Goal: Transaction & Acquisition: Purchase product/service

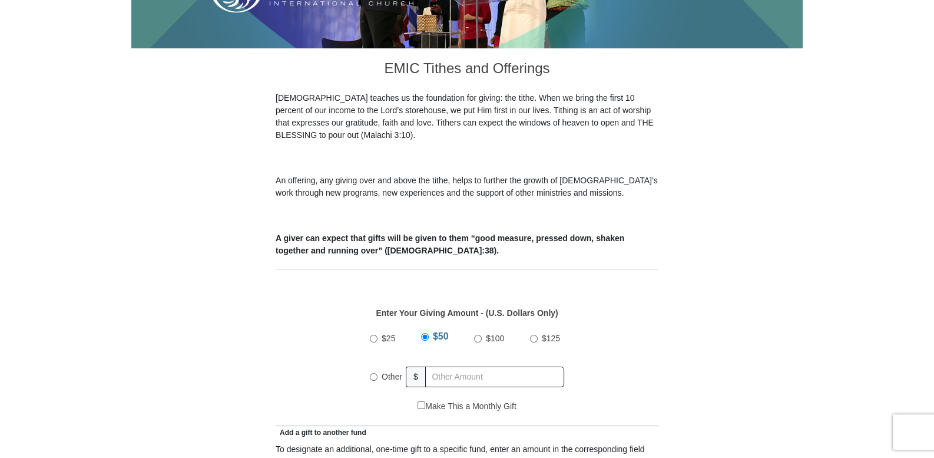
scroll to position [294, 0]
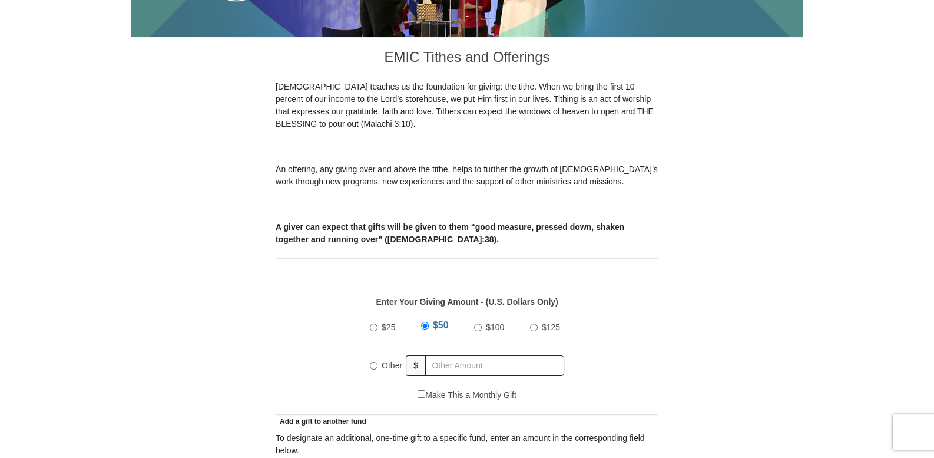
click at [373, 323] on input "$25" at bounding box center [374, 327] width 8 height 8
radio input "true"
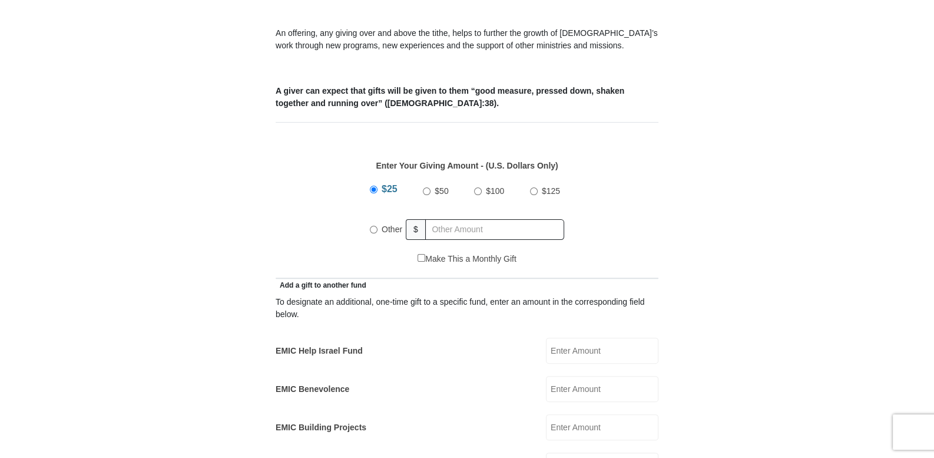
scroll to position [442, 0]
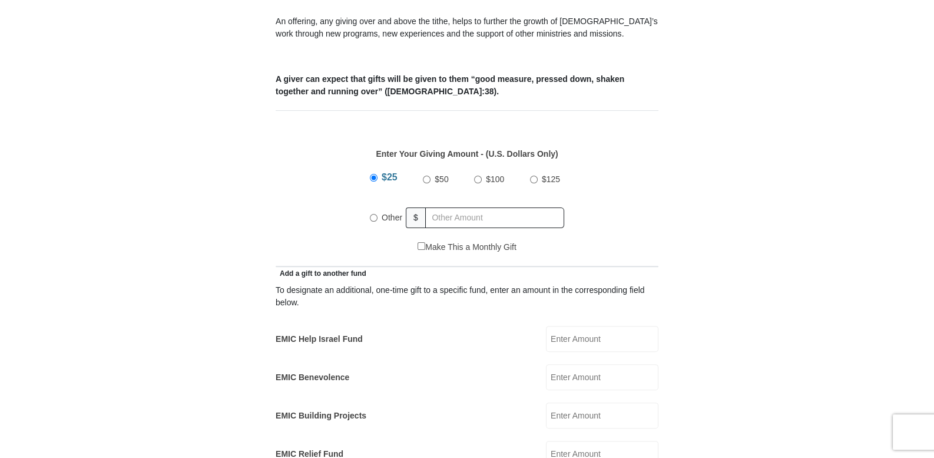
click at [372, 180] on div "$25 $50 $100 $125" at bounding box center [467, 198] width 194 height 68
click at [371, 214] on input "Other" at bounding box center [374, 218] width 8 height 8
radio input "true"
click at [558, 329] on input "EMIC Help Israel Fund" at bounding box center [602, 339] width 113 height 26
type input "25.00"
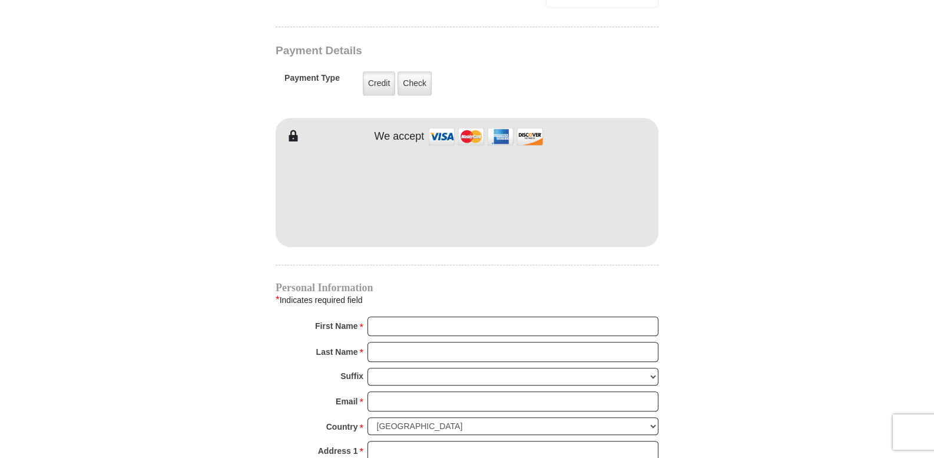
scroll to position [981, 0]
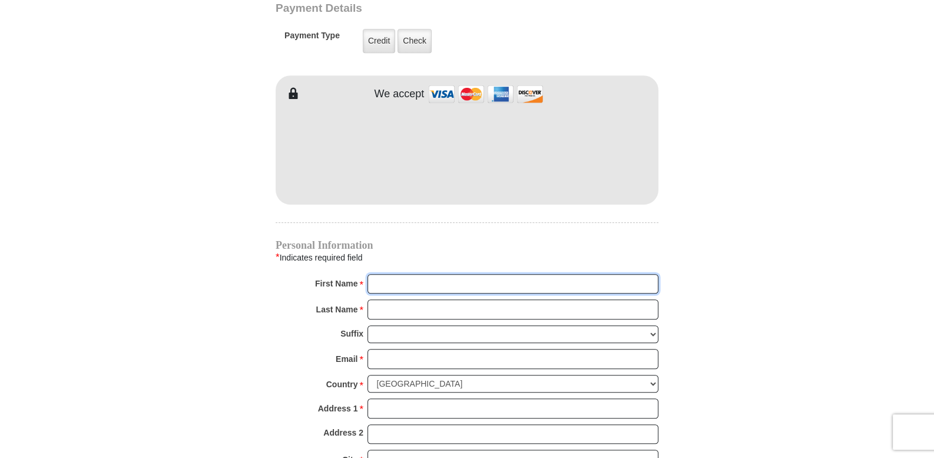
click at [371, 274] on input "First Name *" at bounding box center [513, 284] width 291 height 20
type input "[PERSON_NAME]"
type input "Bird"
type input "[EMAIL_ADDRESS][DOMAIN_NAME]"
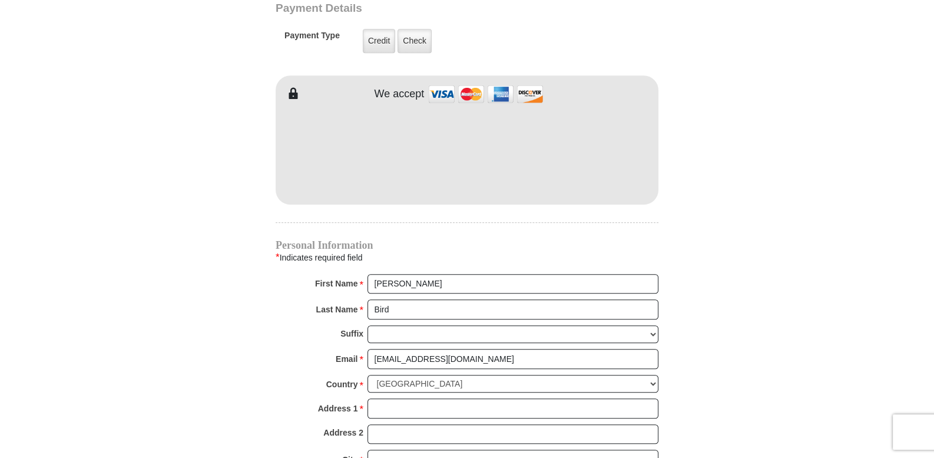
type input "[STREET_ADDRESS]"
type input "[PERSON_NAME]"
select select "MO"
type input "65340"
type input "5732893446"
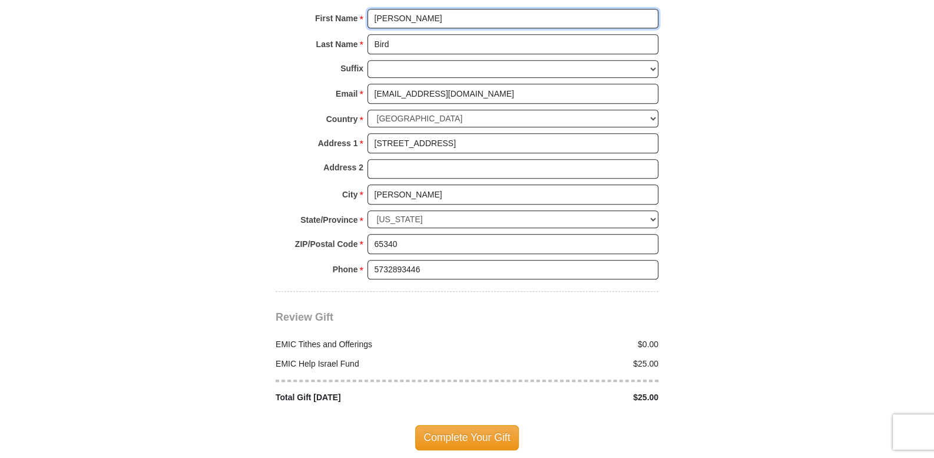
scroll to position [1276, 0]
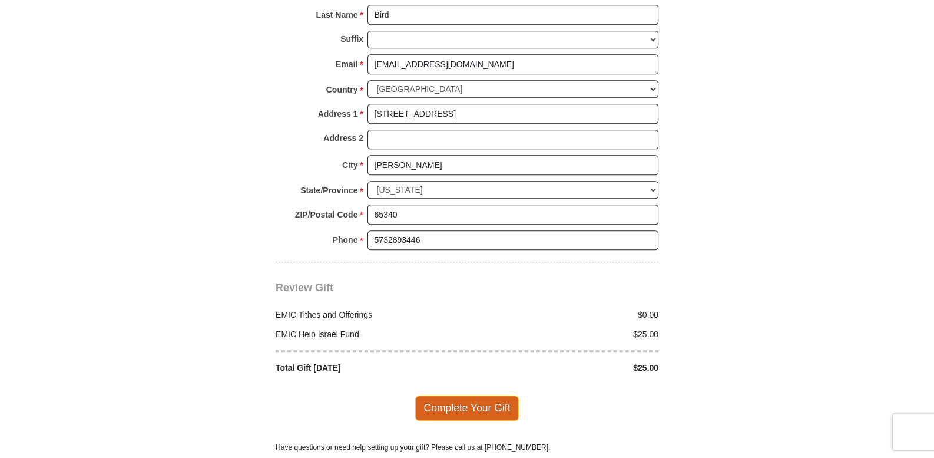
click at [472, 395] on span "Complete Your Gift" at bounding box center [467, 407] width 104 height 25
